Goal: Navigation & Orientation: Go to known website

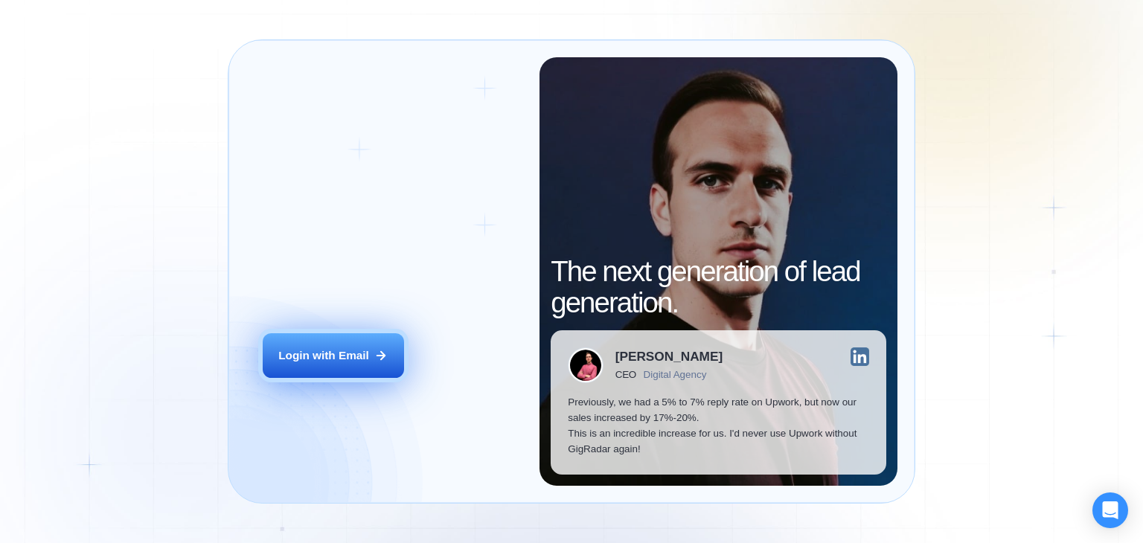
click at [335, 353] on div "Login with Email" at bounding box center [323, 356] width 91 height 16
